Goal: Task Accomplishment & Management: Manage account settings

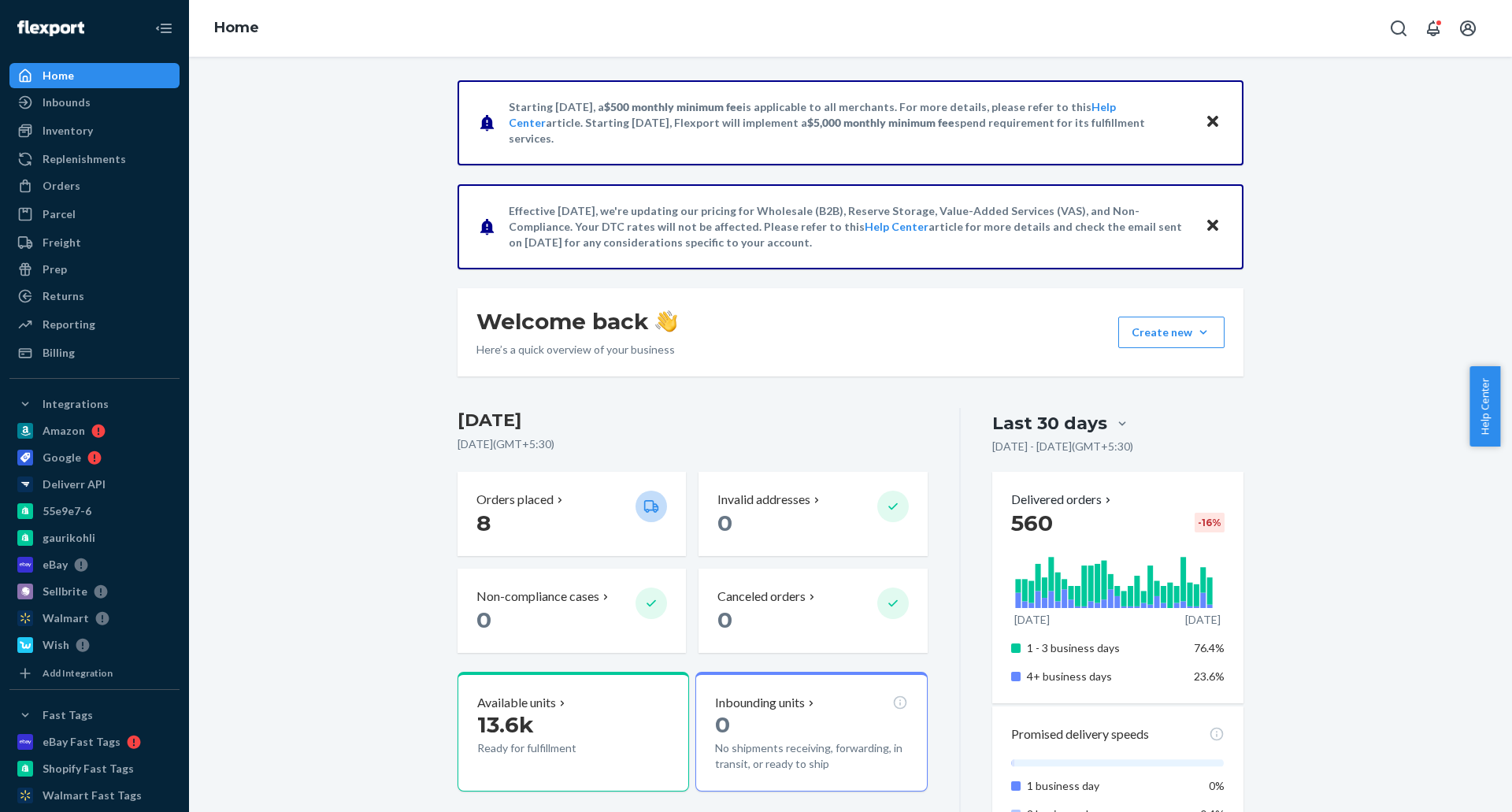
click at [1209, 124] on icon "Close" at bounding box center [1212, 121] width 11 height 11
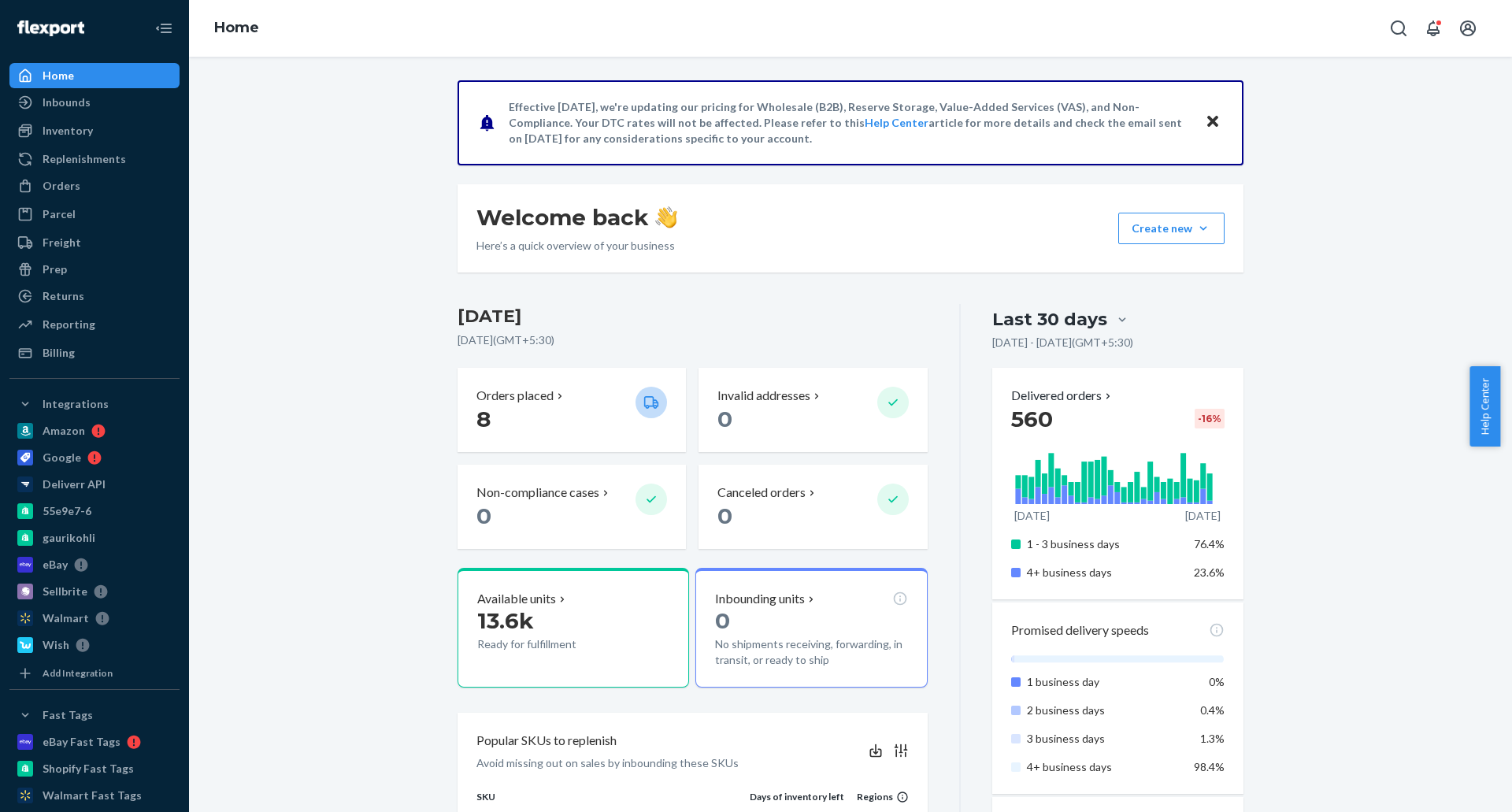
click at [1209, 124] on icon "Close" at bounding box center [1212, 121] width 11 height 11
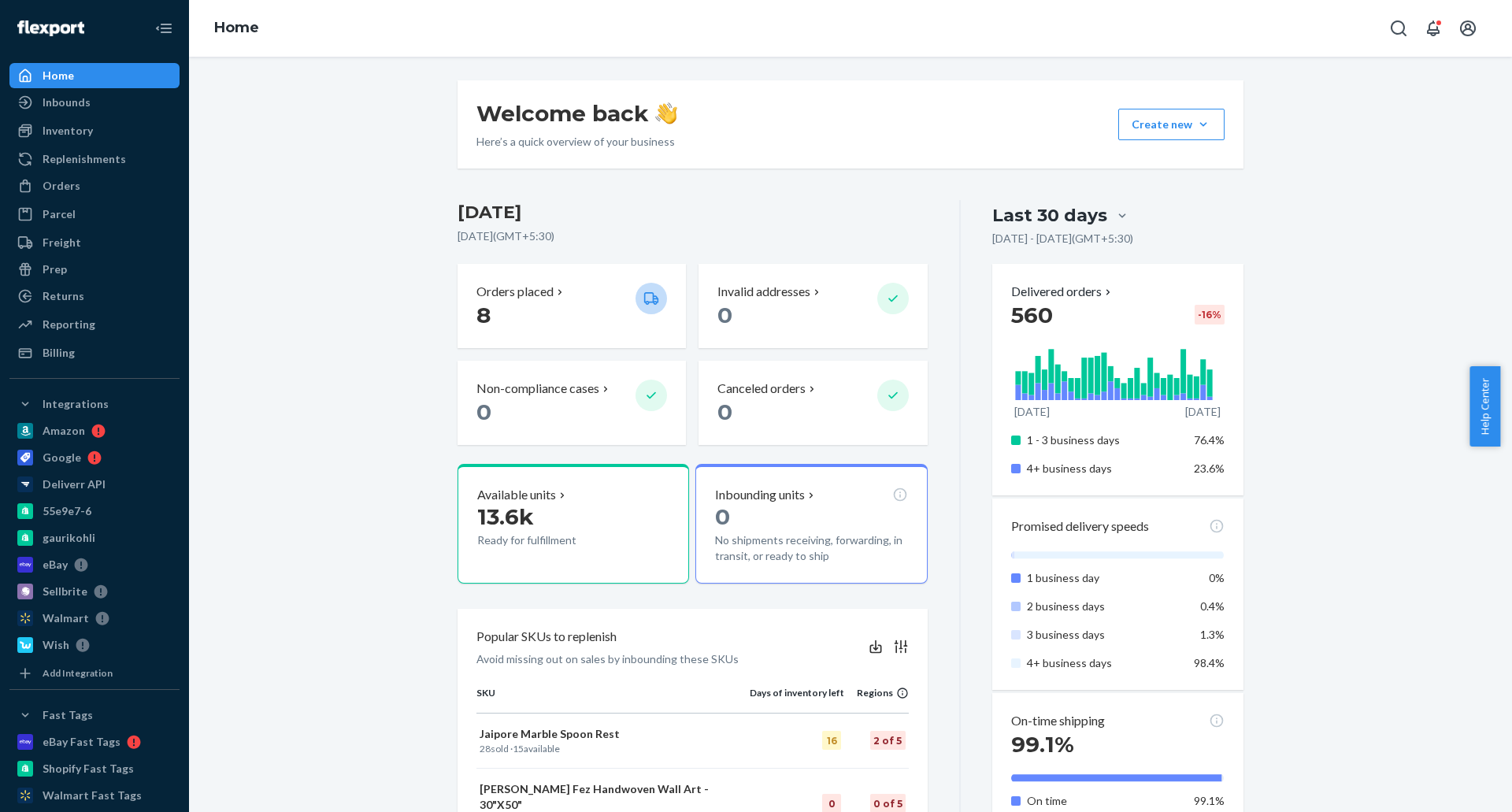
click at [368, 355] on div "Welcome back Here’s a quick overview of your business Create new Create new inb…" at bounding box center [850, 822] width 1300 height 1483
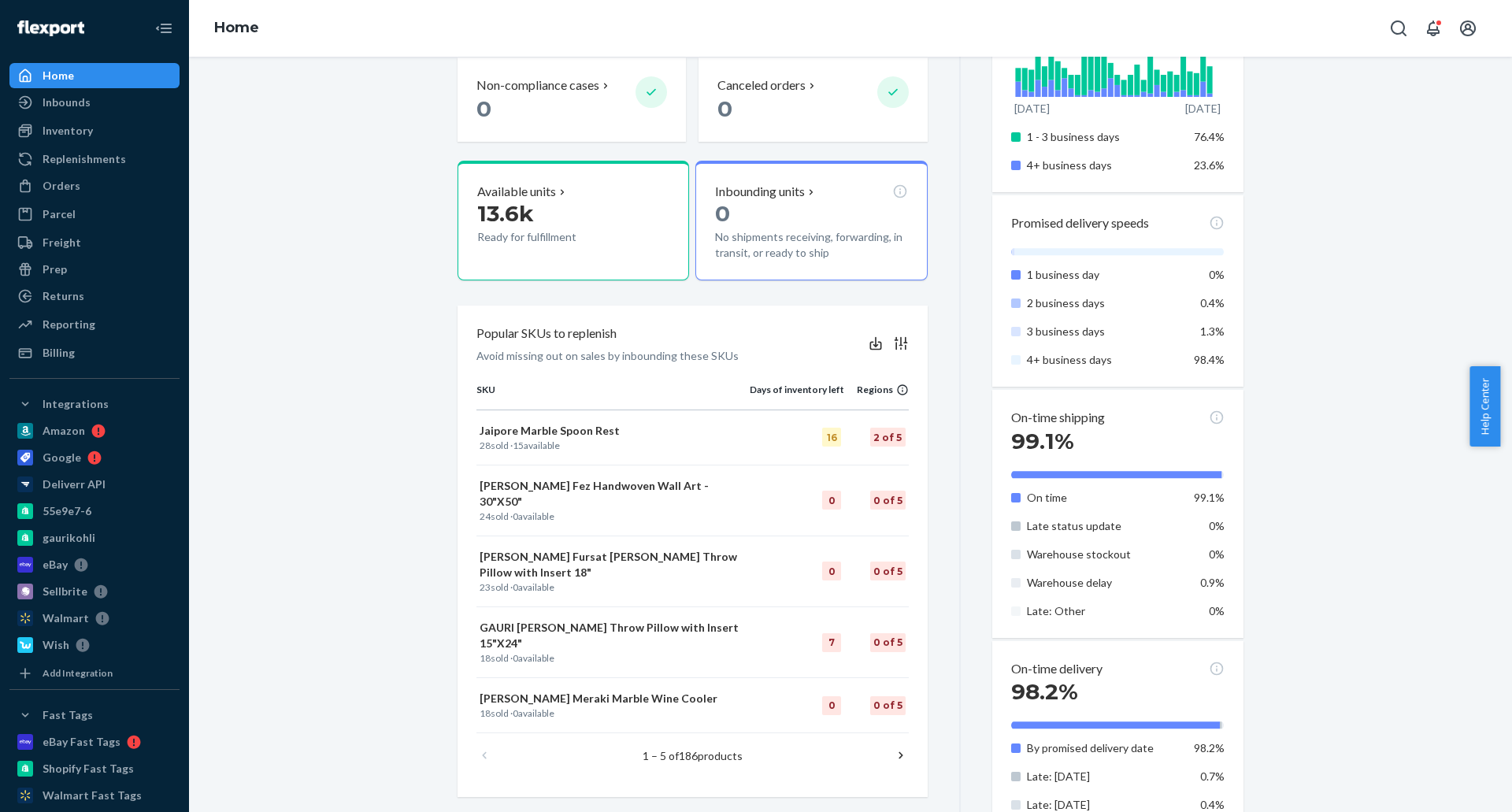
scroll to position [315, 0]
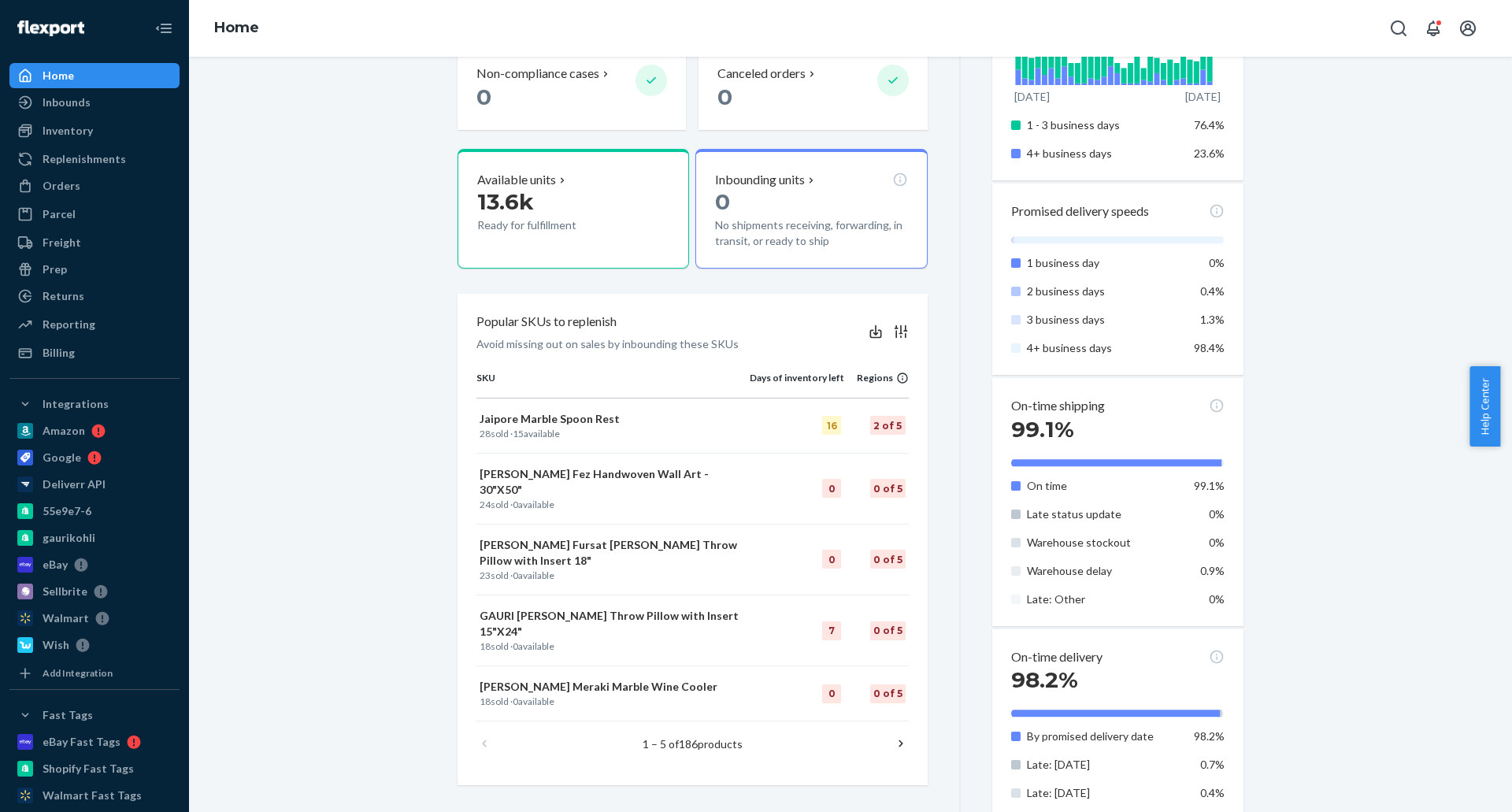
click at [372, 262] on div "Welcome back Here’s a quick overview of your business Create new Create new inb…" at bounding box center [850, 507] width 1300 height 1483
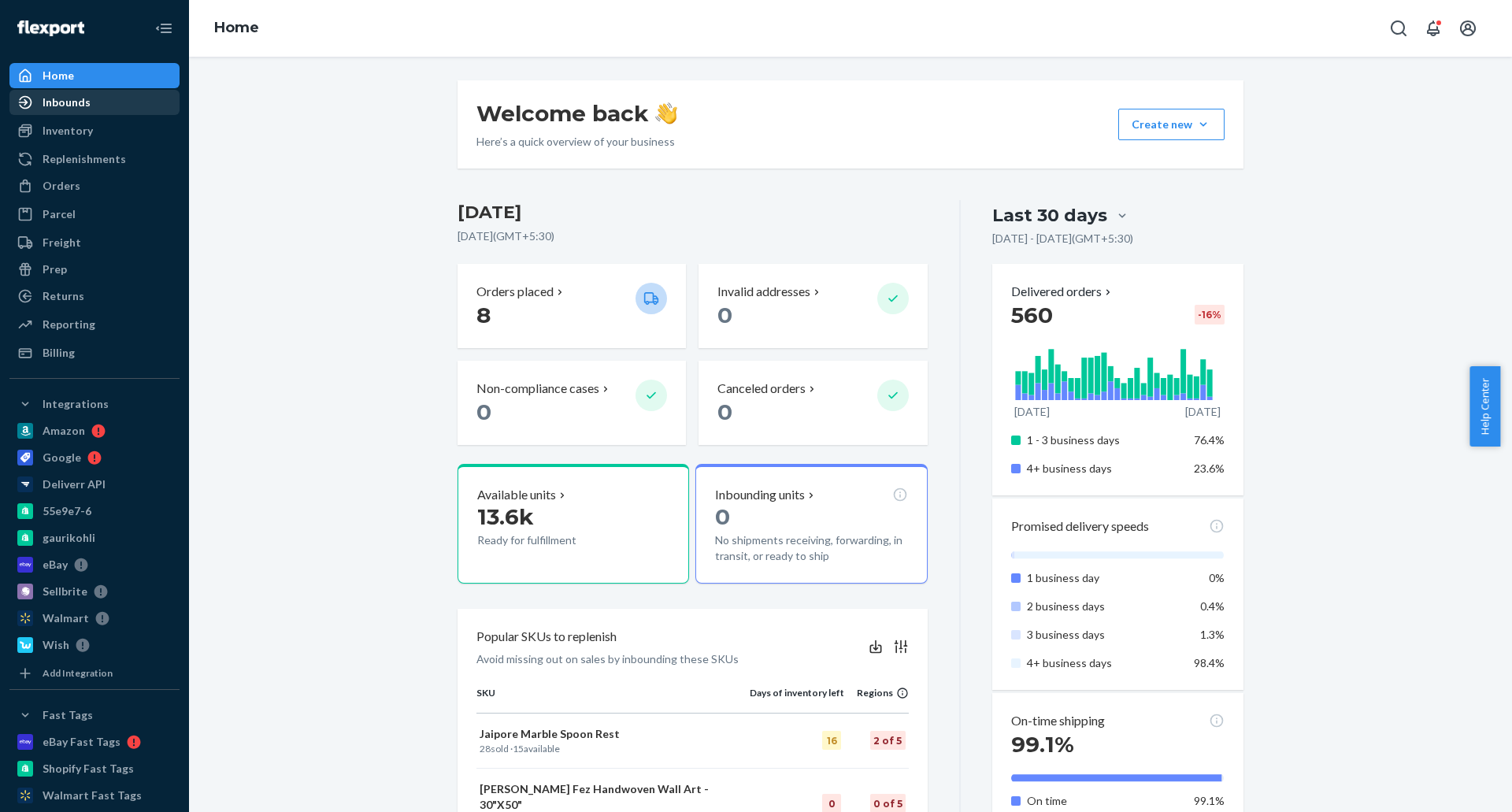
click at [136, 111] on div "Inbounds" at bounding box center [94, 102] width 167 height 22
